Goal: Information Seeking & Learning: Learn about a topic

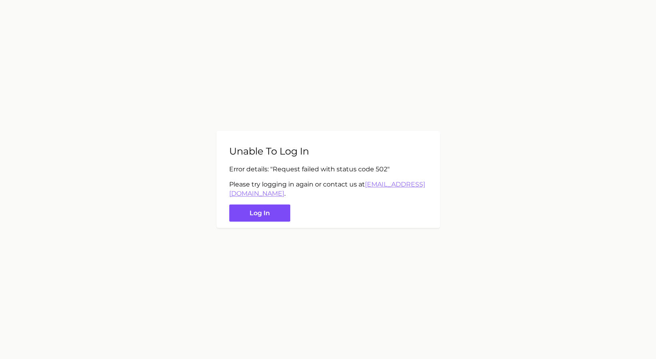
click at [258, 216] on button "Log in" at bounding box center [259, 212] width 61 height 17
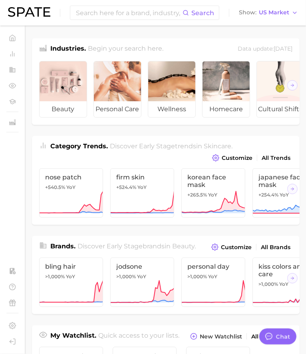
type textarea "x"
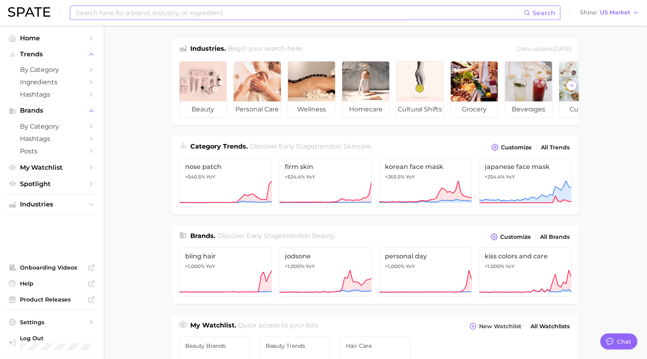
click at [150, 15] on input at bounding box center [299, 13] width 449 height 14
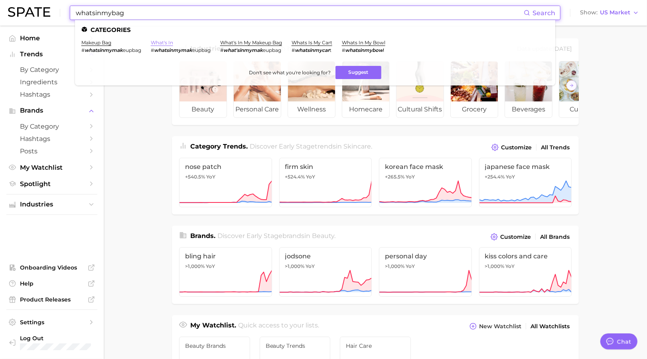
type input "whatsinmybag"
click at [168, 43] on link "what's in" at bounding box center [162, 43] width 22 height 6
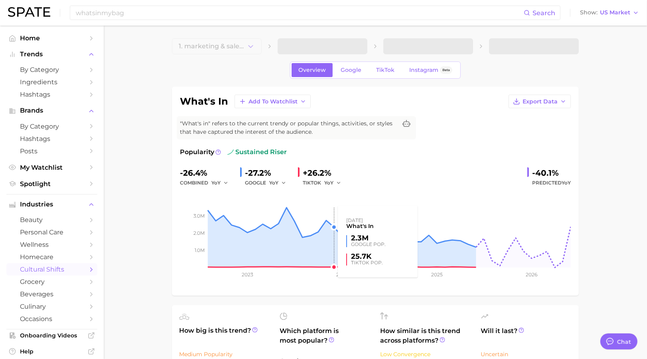
type textarea "x"
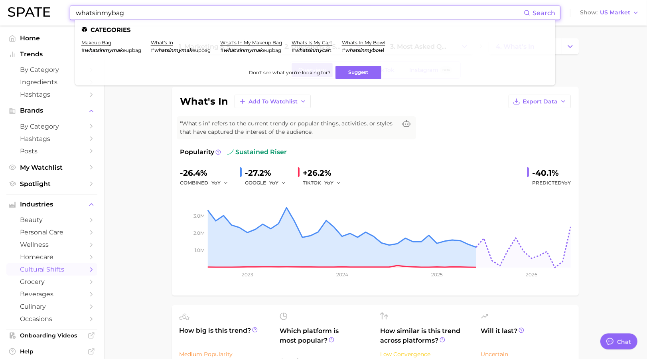
click at [200, 31] on li "Categories" at bounding box center [315, 29] width 468 height 7
click at [107, 43] on link "makeup bag" at bounding box center [96, 43] width 30 height 6
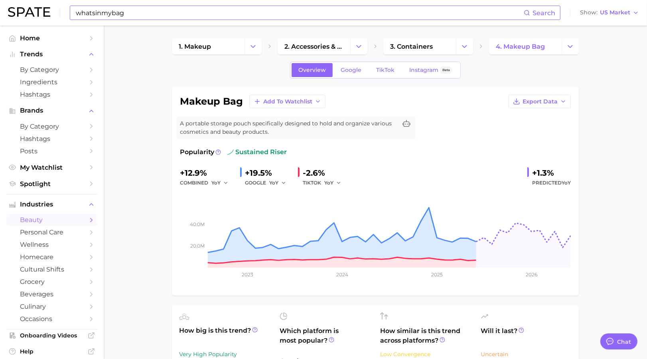
click at [141, 8] on input "whatsinmybag" at bounding box center [299, 13] width 449 height 14
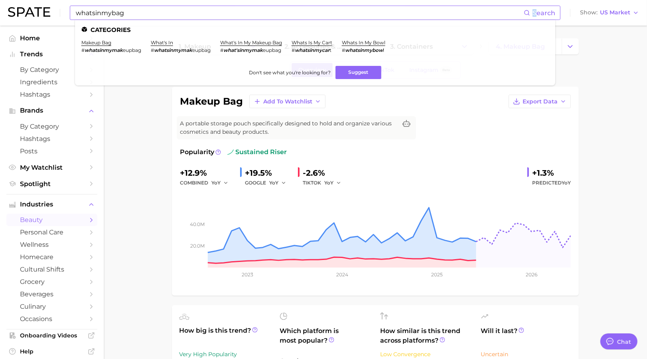
click at [537, 8] on span "Search" at bounding box center [540, 13] width 32 height 14
click at [537, 10] on span "Search" at bounding box center [544, 13] width 23 height 8
click at [163, 44] on link "what's in" at bounding box center [162, 43] width 22 height 6
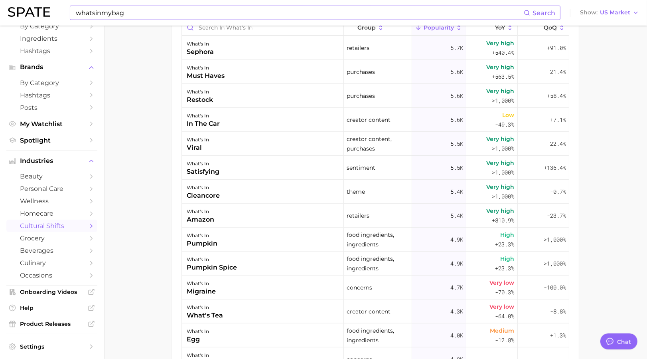
scroll to position [71, 0]
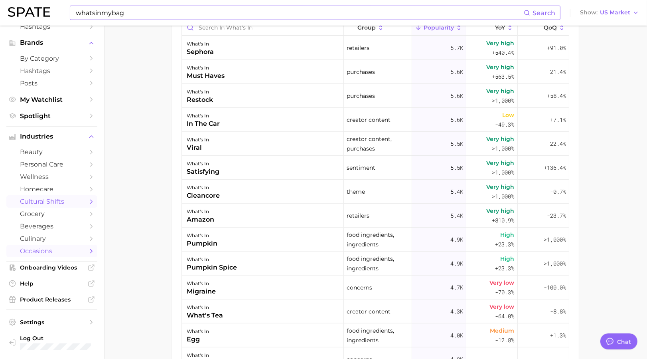
click at [51, 253] on span "occasions" at bounding box center [52, 251] width 64 height 8
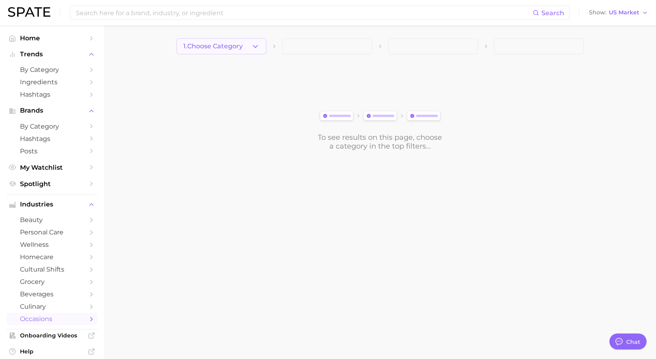
click at [204, 48] on span "1. Choose Category" at bounding box center [212, 46] width 59 height 7
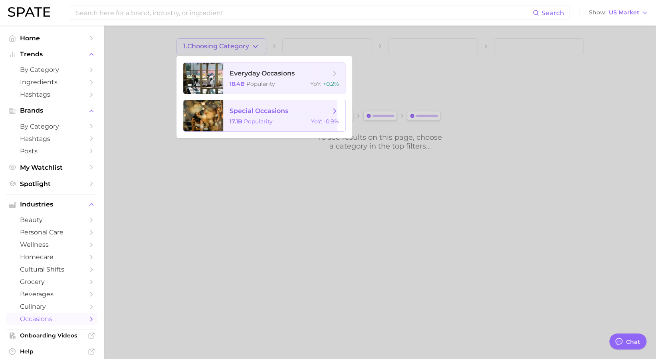
click at [266, 108] on span "special occasions" at bounding box center [258, 111] width 59 height 8
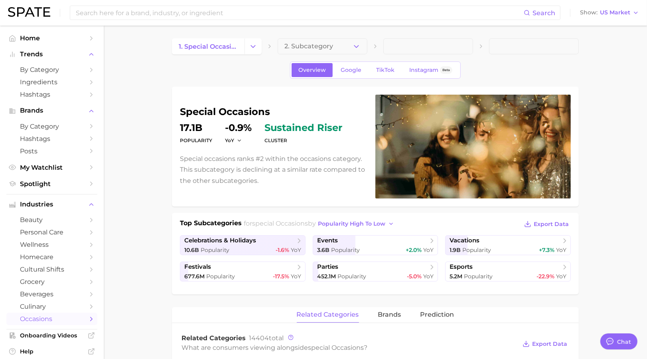
scroll to position [53, 0]
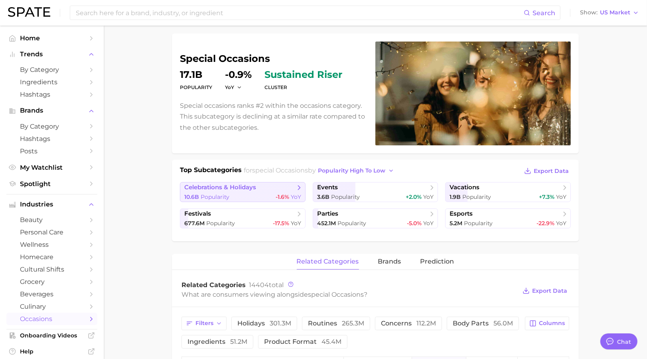
click at [250, 186] on span "celebrations & holidays" at bounding box center [220, 188] width 72 height 8
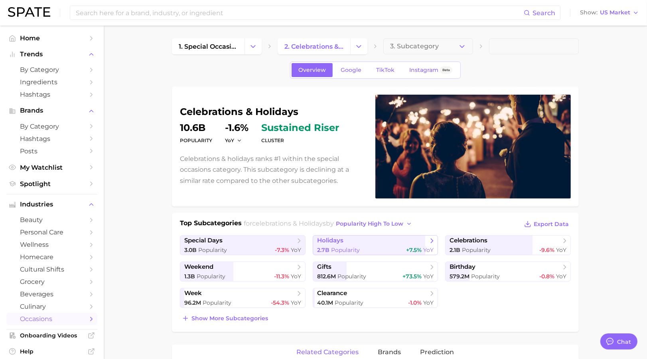
click at [382, 246] on div "2.7b Popularity +7.5% YoY" at bounding box center [375, 250] width 117 height 8
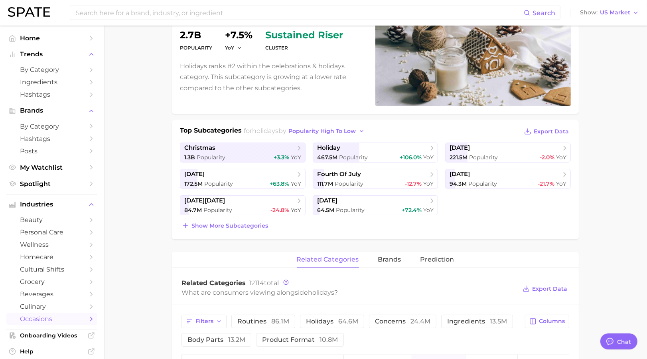
scroll to position [114, 0]
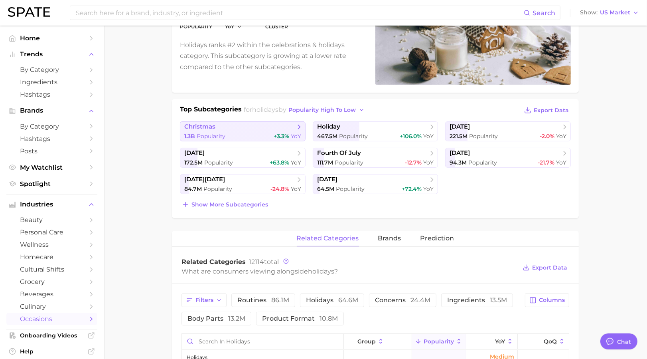
click at [213, 133] on span "Popularity" at bounding box center [211, 135] width 29 height 7
